Goal: Task Accomplishment & Management: Manage account settings

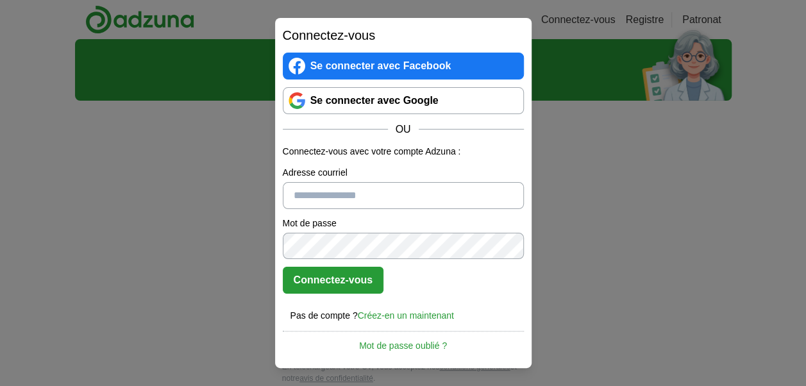
click at [371, 107] on link "Se connecter avec Google" at bounding box center [403, 100] width 241 height 27
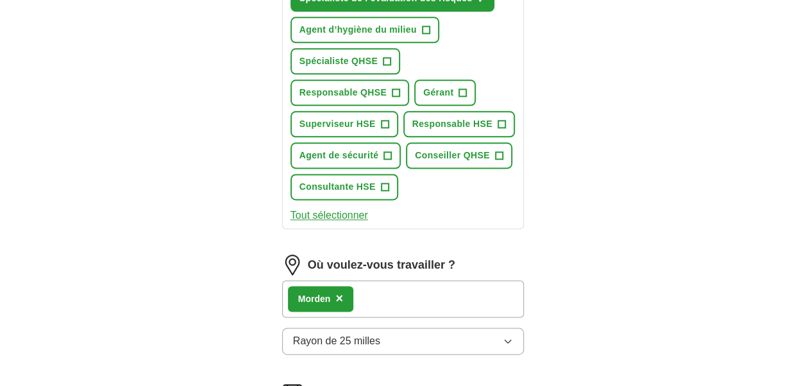
scroll to position [807, 0]
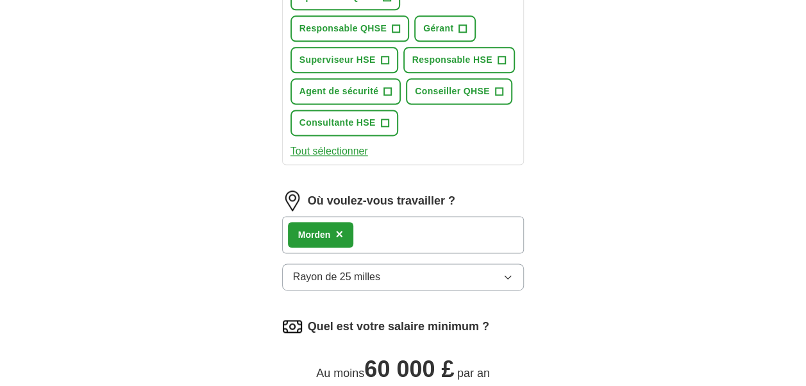
click at [382, 233] on div "Morden ×" at bounding box center [403, 234] width 242 height 37
drag, startPoint x: 382, startPoint y: 233, endPoint x: 340, endPoint y: 232, distance: 41.7
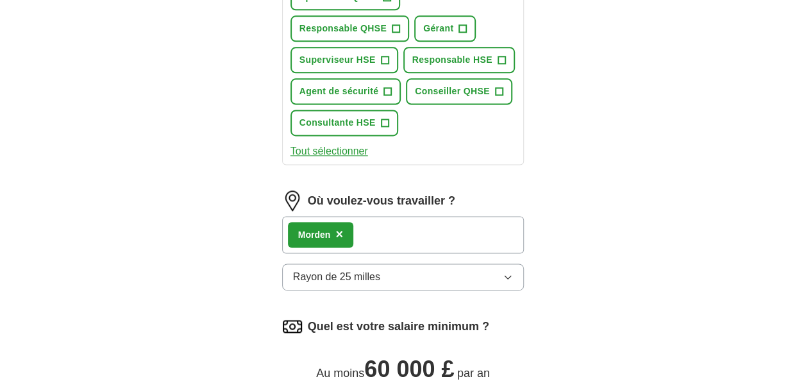
click at [340, 232] on div "Morden ×" at bounding box center [403, 234] width 242 height 37
click at [340, 232] on span "×" at bounding box center [339, 234] width 8 height 14
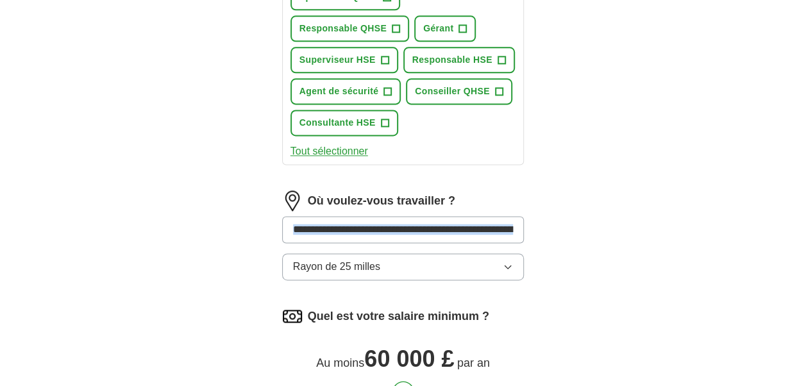
click at [441, 237] on input at bounding box center [403, 229] width 242 height 27
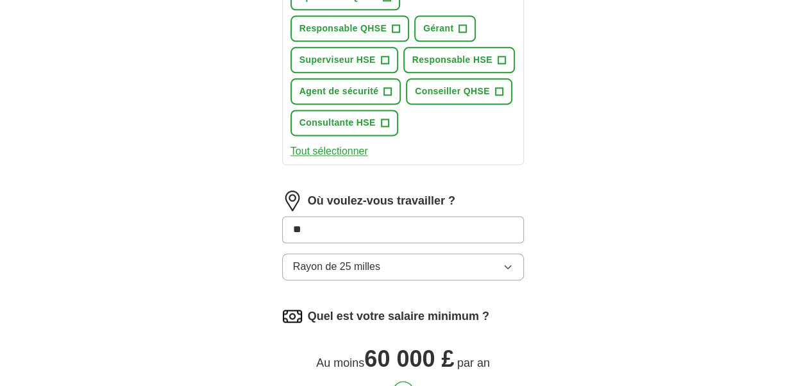
type input "*"
click at [441, 237] on input at bounding box center [403, 229] width 242 height 27
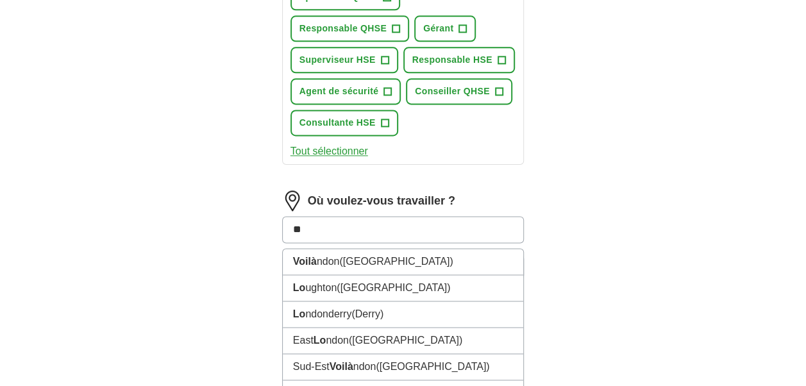
type input "***"
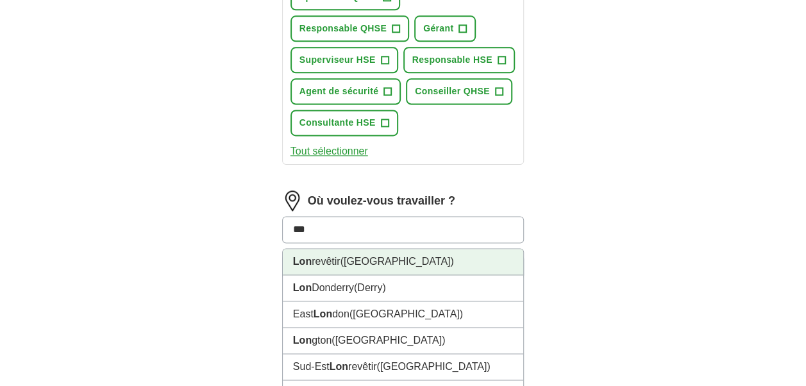
click at [396, 264] on li "Lon revêtir (Royaume-Uni)" at bounding box center [403, 262] width 241 height 26
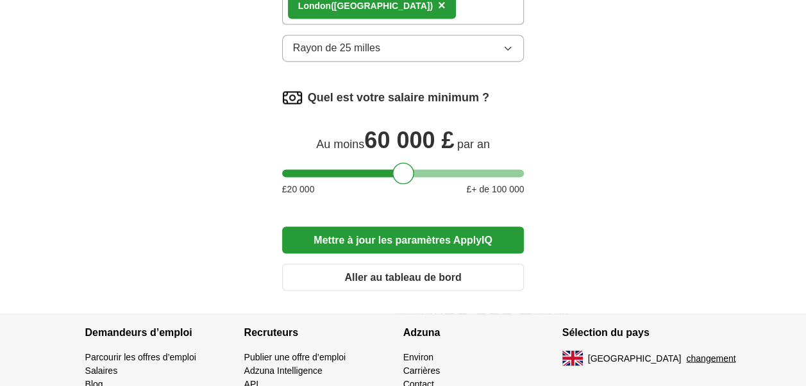
scroll to position [1038, 0]
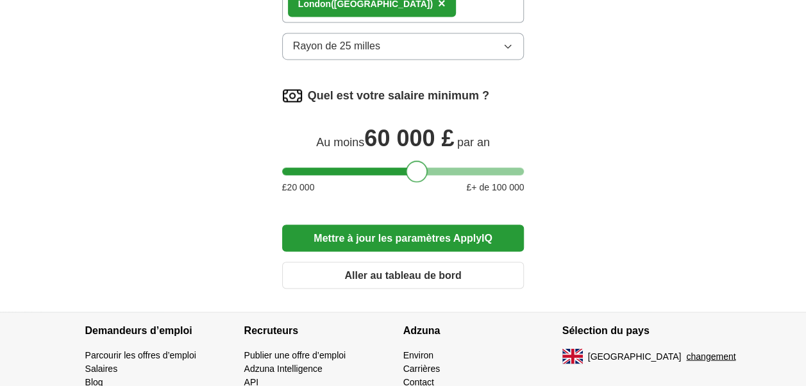
click at [417, 167] on div at bounding box center [403, 171] width 242 height 8
click at [416, 236] on button "Mettre à jour les paramètres ApplyIQ" at bounding box center [403, 237] width 242 height 27
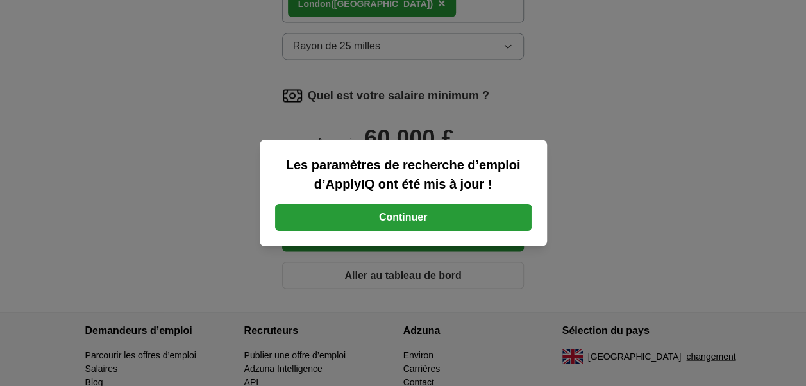
click at [410, 213] on button "Continuer" at bounding box center [403, 217] width 257 height 27
